Goal: Go to known website: Access a specific website the user already knows

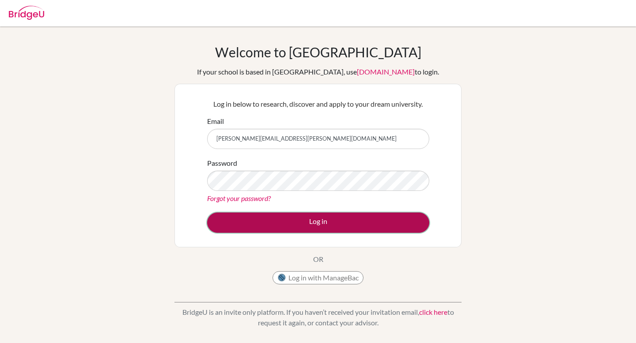
click at [261, 224] on button "Log in" at bounding box center [318, 223] width 222 height 20
click at [274, 225] on button "Log in" at bounding box center [318, 223] width 222 height 20
click at [255, 225] on button "Log in" at bounding box center [318, 223] width 222 height 20
click at [316, 219] on button "Log in" at bounding box center [318, 223] width 222 height 20
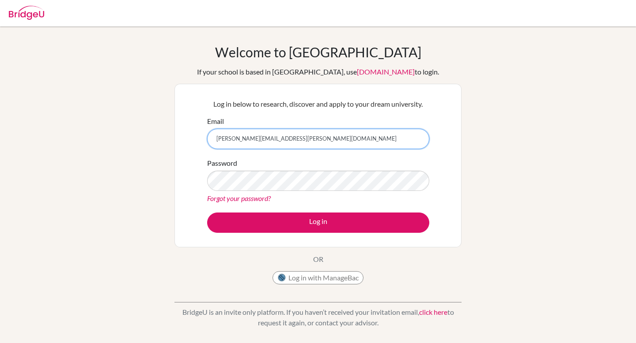
click at [341, 137] on input "martin.fitzgerald@bridge-u.com" at bounding box center [318, 139] width 222 height 20
type input "martin.fitzgerald+advisor@bridge-u.com"
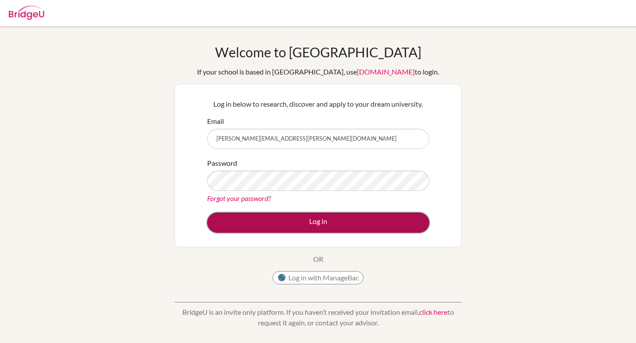
click at [347, 225] on button "Log in" at bounding box center [318, 223] width 222 height 20
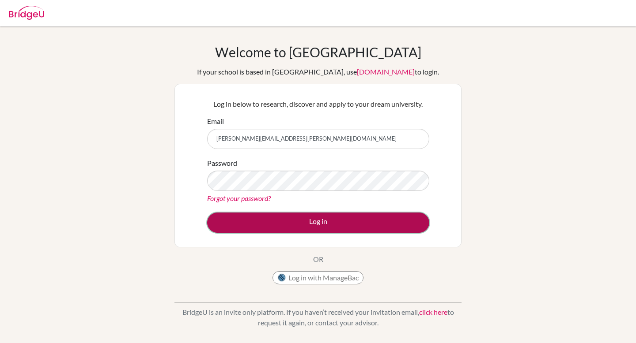
click at [313, 229] on button "Log in" at bounding box center [318, 223] width 222 height 20
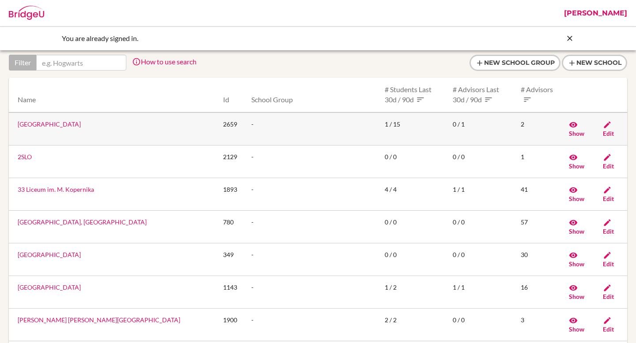
click at [62, 123] on link "[GEOGRAPHIC_DATA]" at bounding box center [49, 125] width 63 height 8
